Goal: Navigation & Orientation: Go to known website

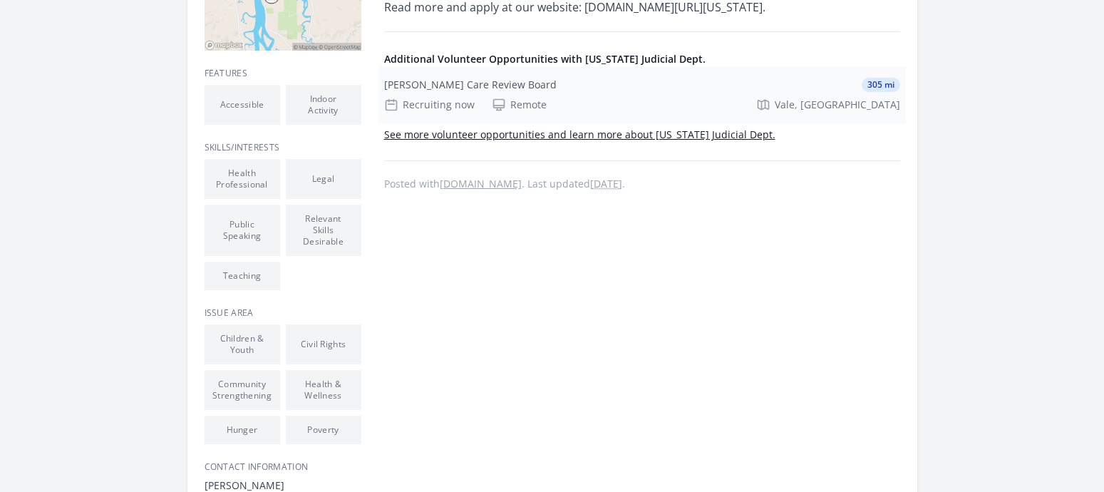
scroll to position [499, 0]
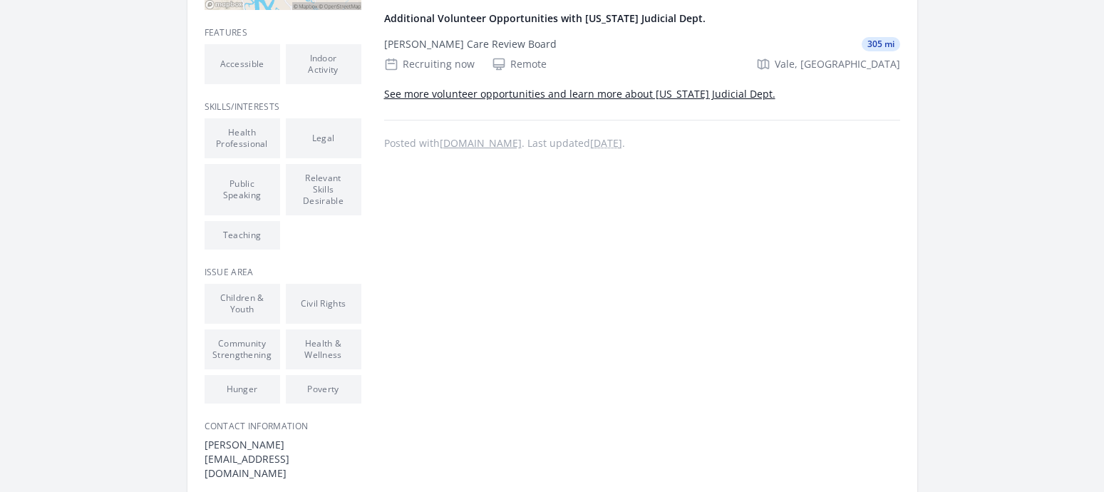
click at [618, 100] on link "See more volunteer opportunities and learn more about [US_STATE] Judicial Dept." at bounding box center [579, 94] width 391 height 14
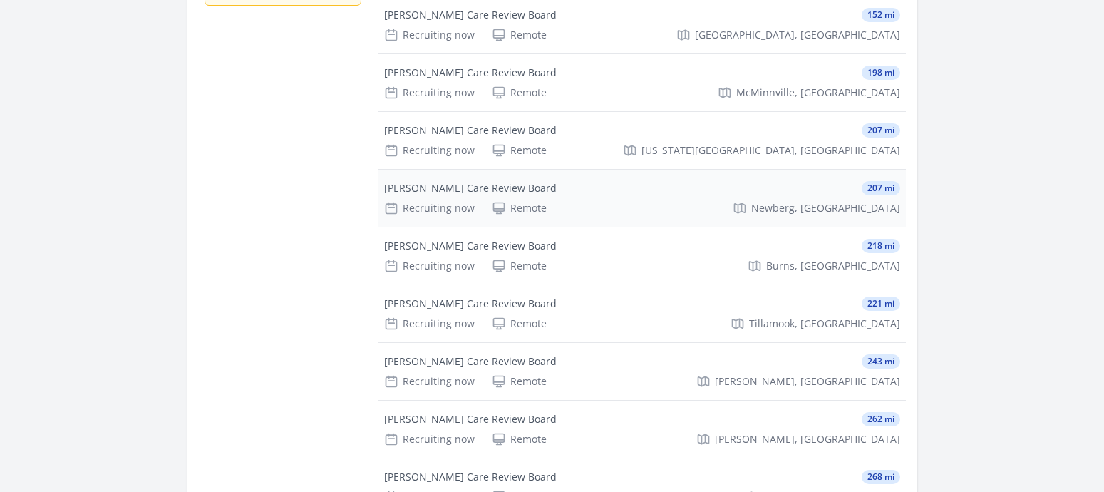
scroll to position [142, 0]
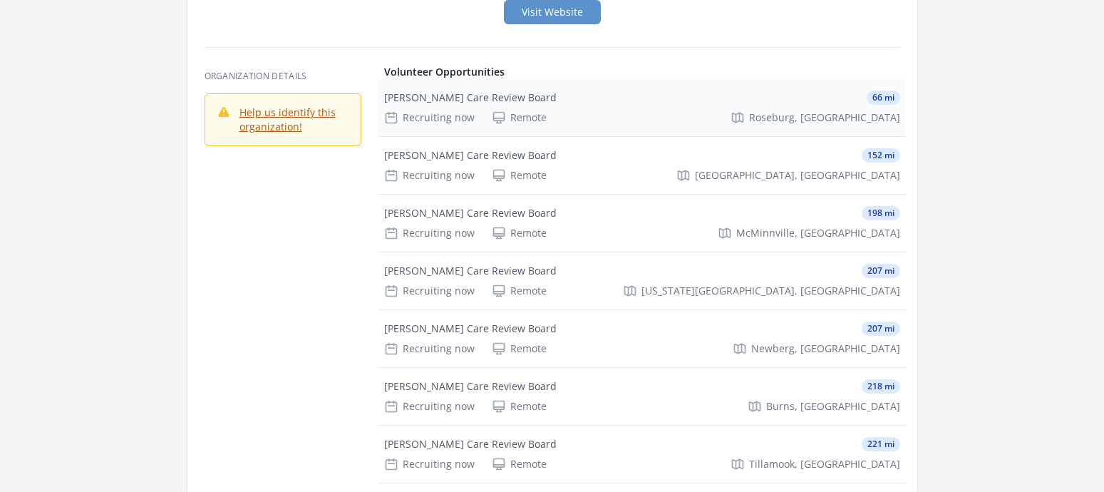
click at [462, 105] on div "[PERSON_NAME] Care Review Board" at bounding box center [470, 97] width 172 height 14
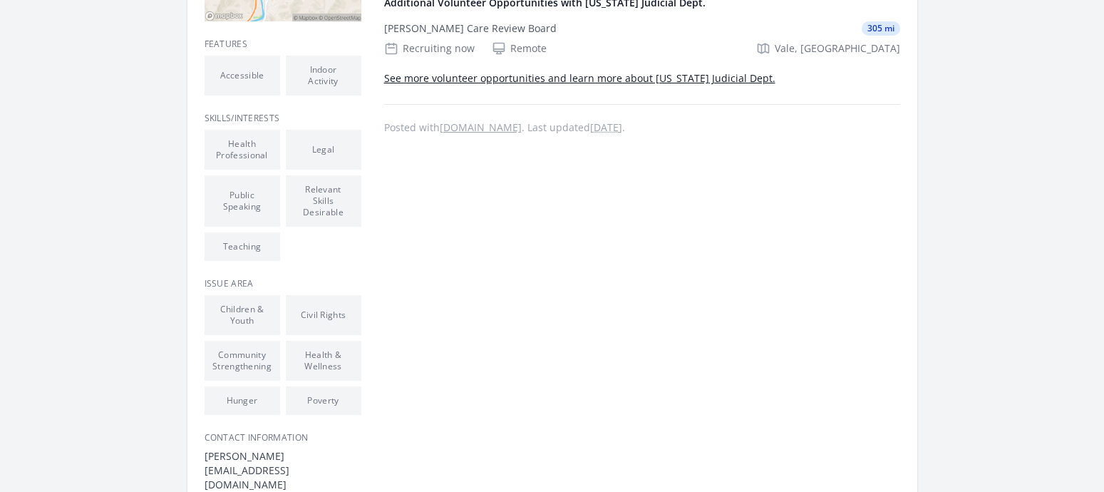
scroll to position [499, 0]
click at [631, 86] on link "See more volunteer opportunities and learn more about [US_STATE] Judicial Dept." at bounding box center [579, 80] width 391 height 14
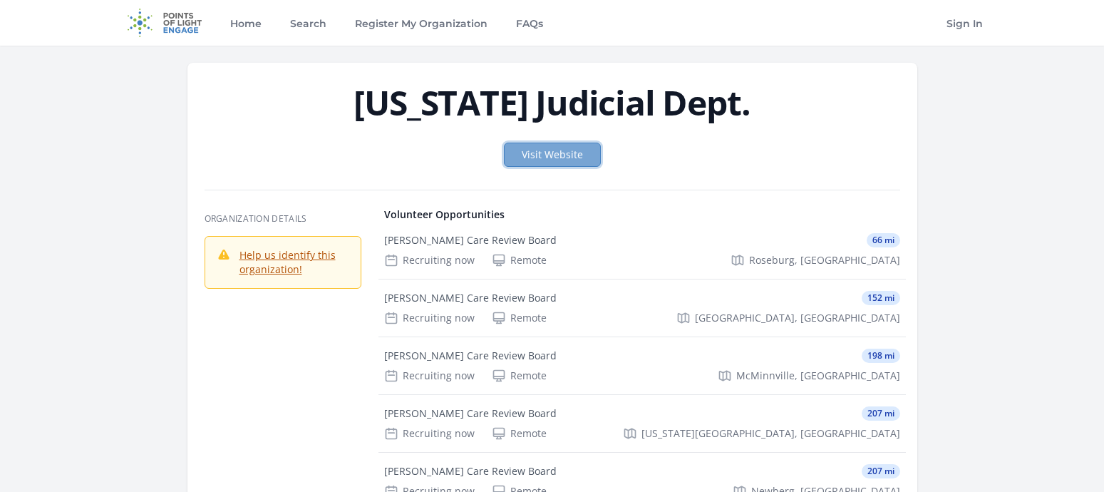
click at [586, 167] on link "Visit Website" at bounding box center [552, 154] width 97 height 24
